Goal: Go to known website: Access a specific website the user already knows

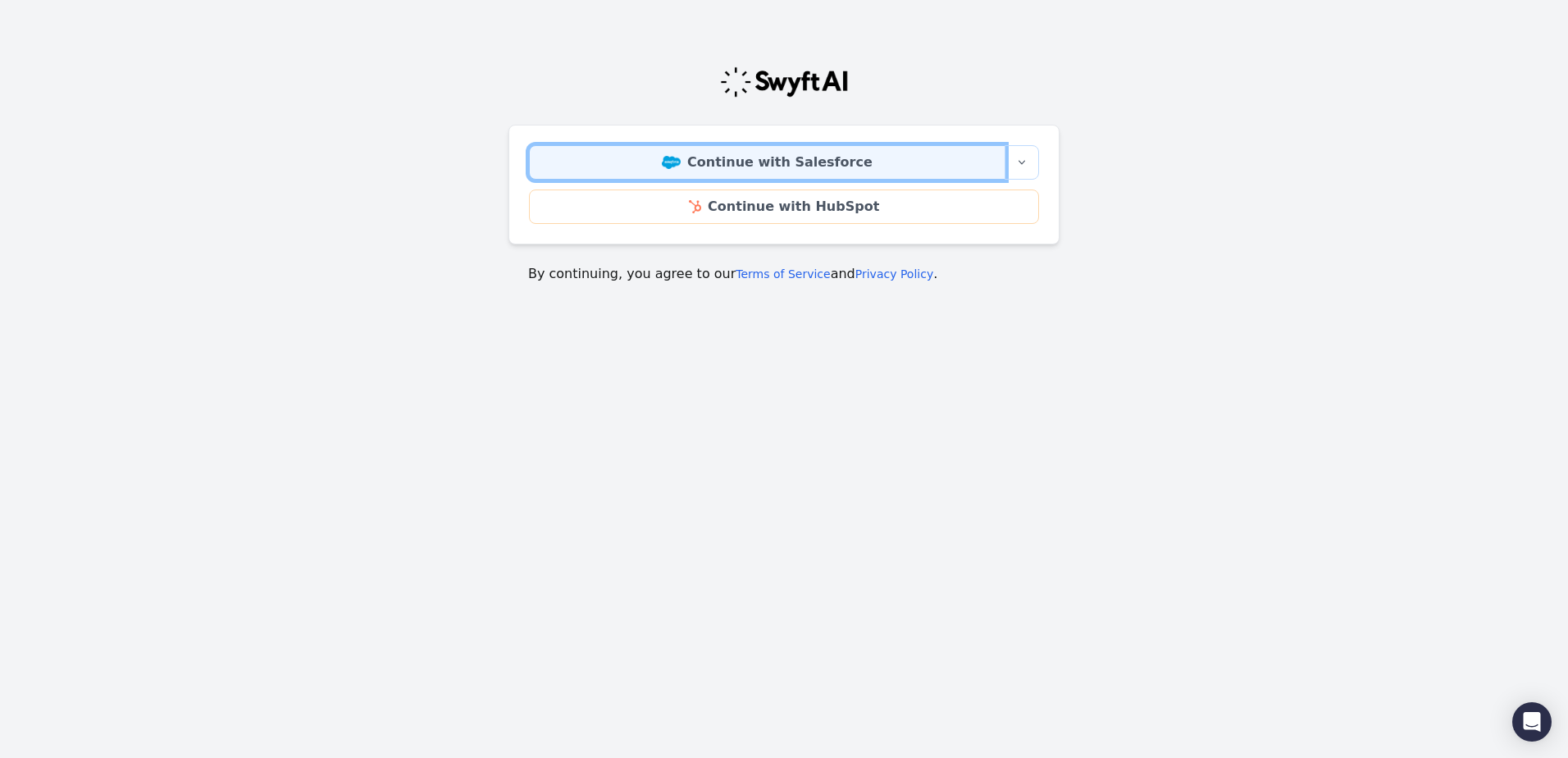
click at [888, 165] on link "Continue with Salesforce" at bounding box center [767, 162] width 476 height 34
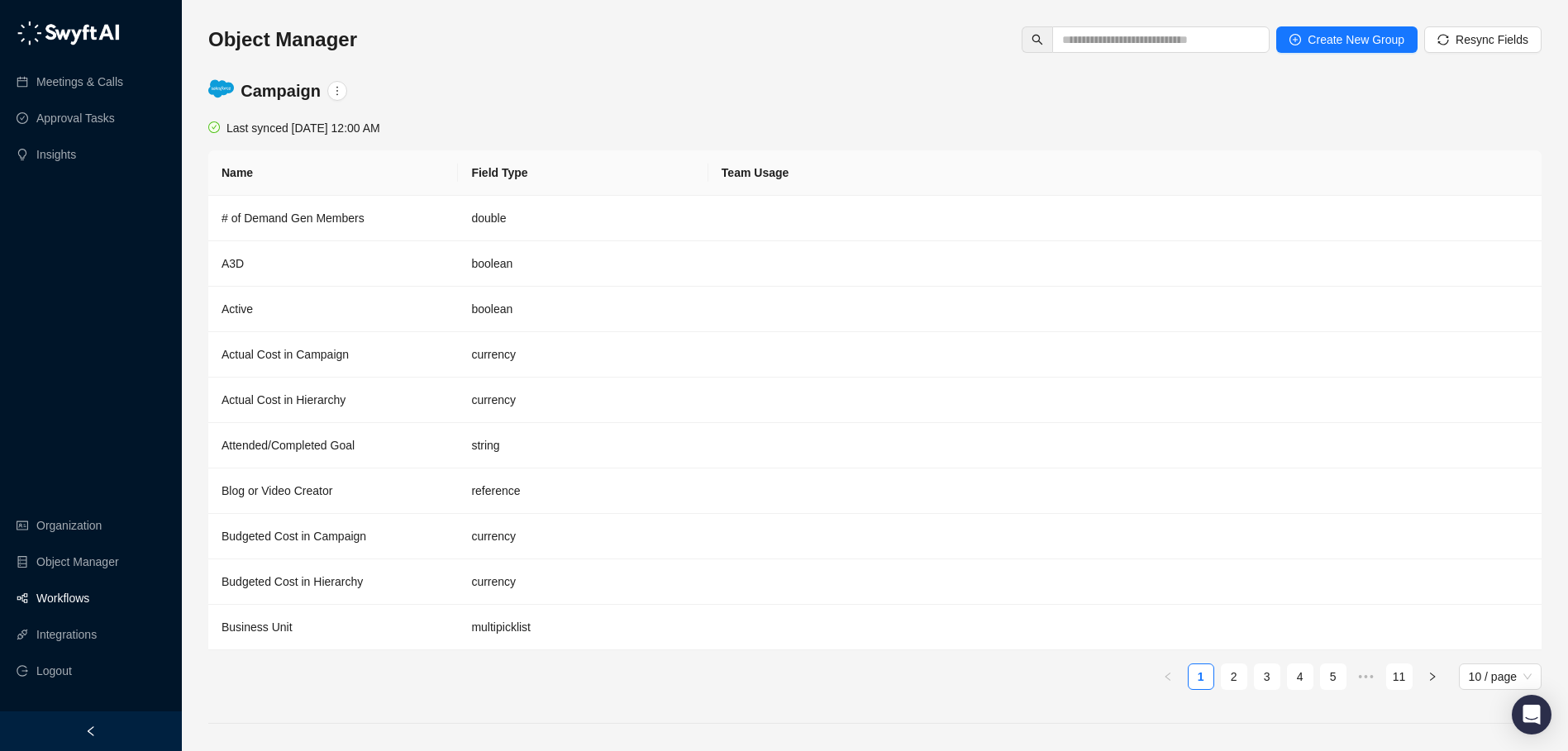
click at [62, 612] on link "Workflows" at bounding box center [63, 598] width 53 height 33
